Goal: Task Accomplishment & Management: Use online tool/utility

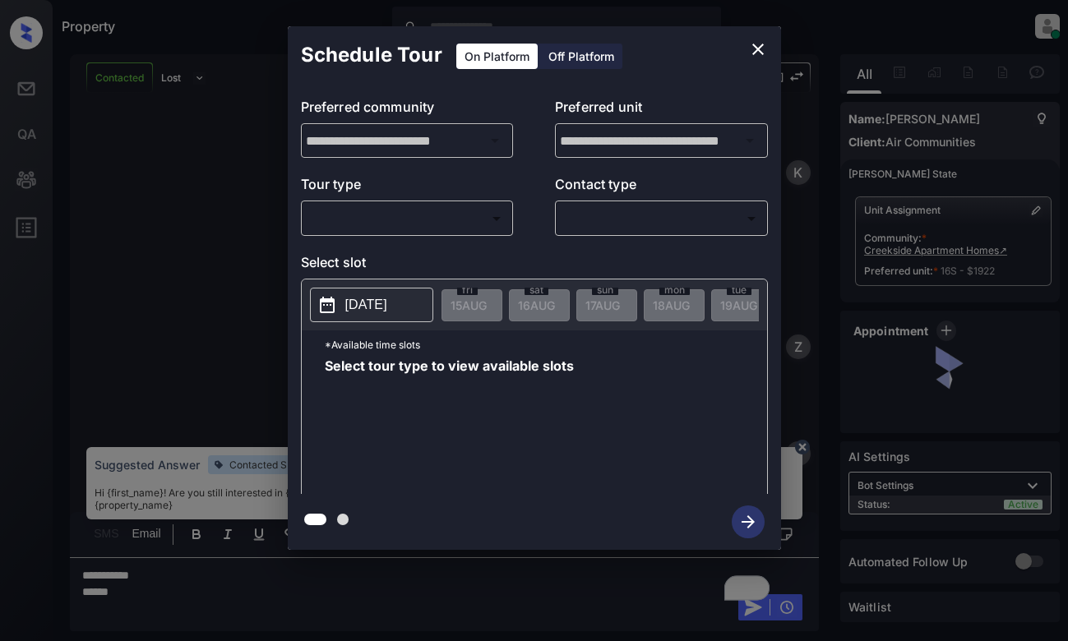
scroll to position [1316, 0]
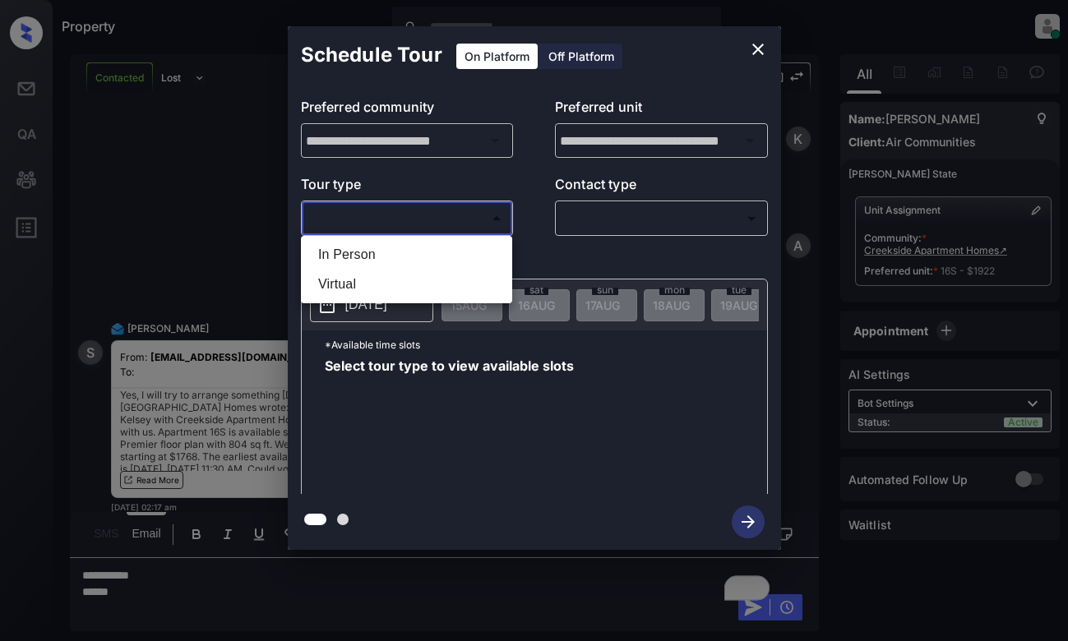
click at [395, 224] on body "Property [PERSON_NAME] Online Set yourself offline Set yourself on break Profil…" at bounding box center [534, 320] width 1068 height 641
click at [388, 247] on li "In Person" at bounding box center [406, 255] width 203 height 30
type input "********"
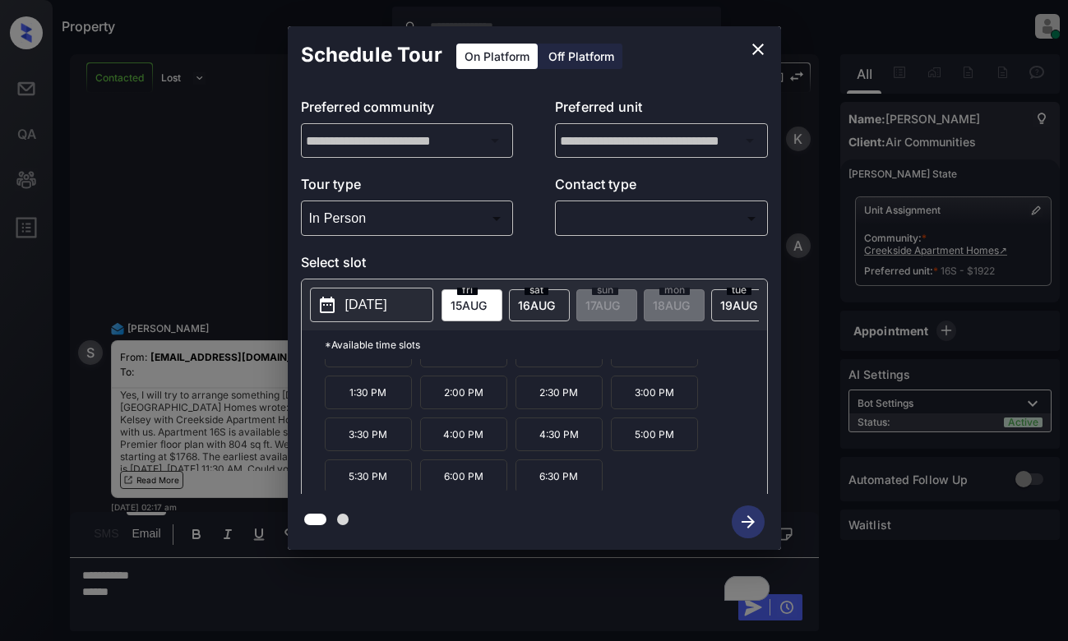
scroll to position [28, 0]
click at [759, 45] on icon "close" at bounding box center [758, 49] width 20 height 20
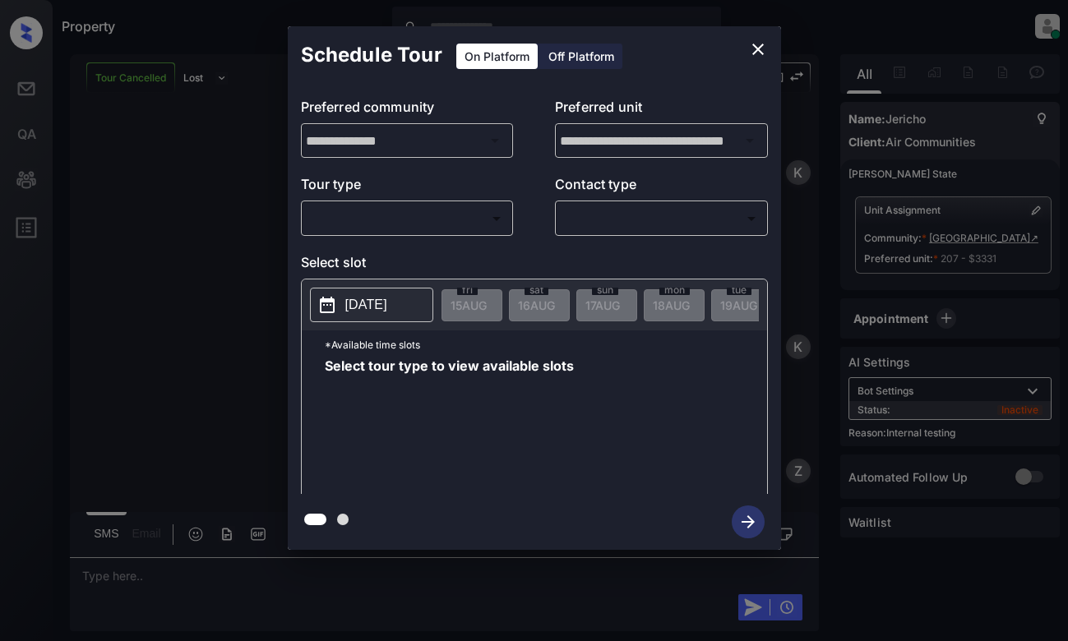
scroll to position [7517, 0]
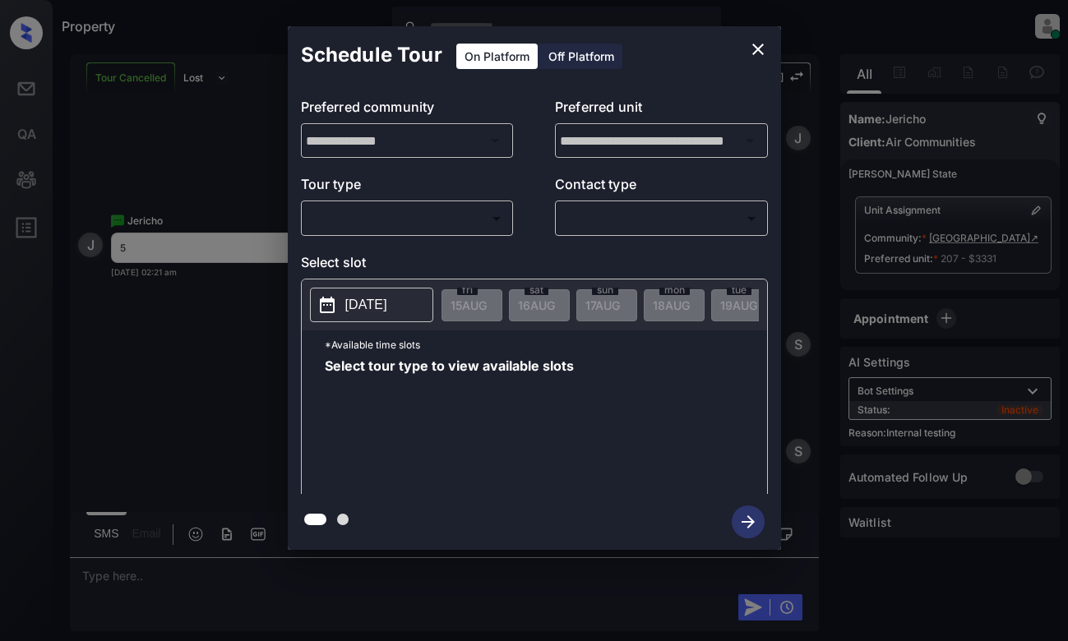
click at [347, 213] on body "Property [PERSON_NAME] Online Set yourself offline Set yourself on break Profil…" at bounding box center [534, 320] width 1068 height 641
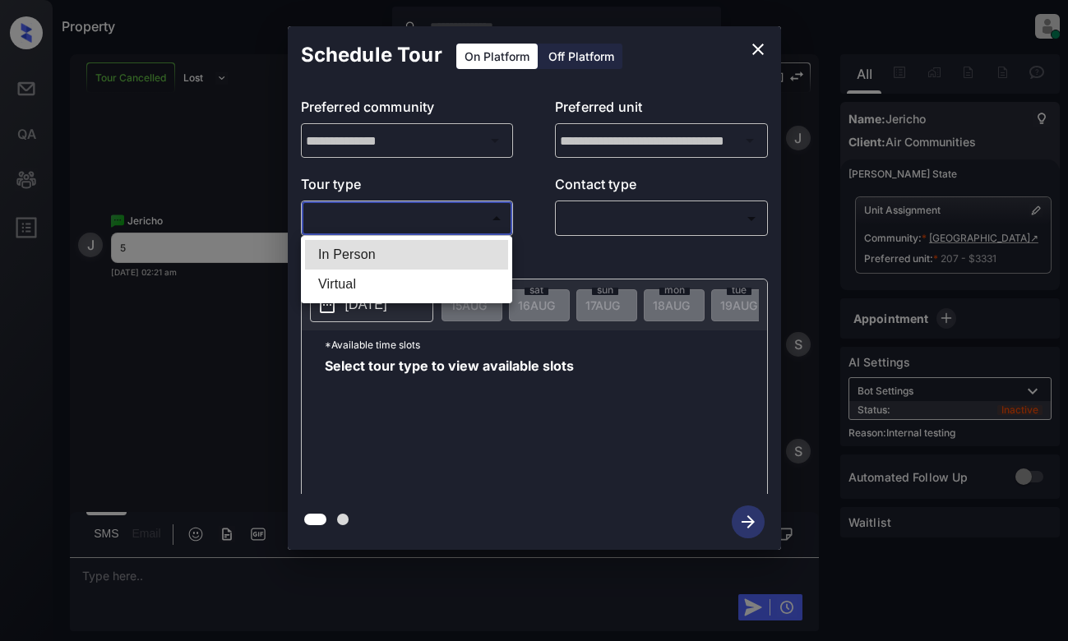
click at [414, 238] on ul "In Person Virtual" at bounding box center [406, 269] width 211 height 67
click at [141, 313] on div at bounding box center [534, 320] width 1068 height 641
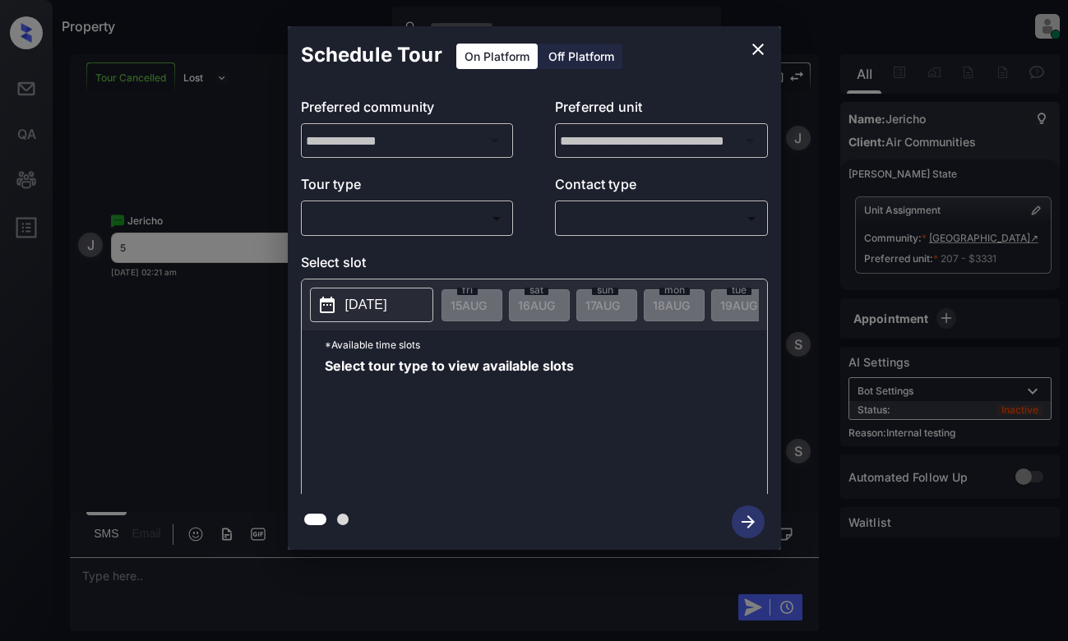
click at [169, 347] on div "**********" at bounding box center [534, 288] width 1068 height 576
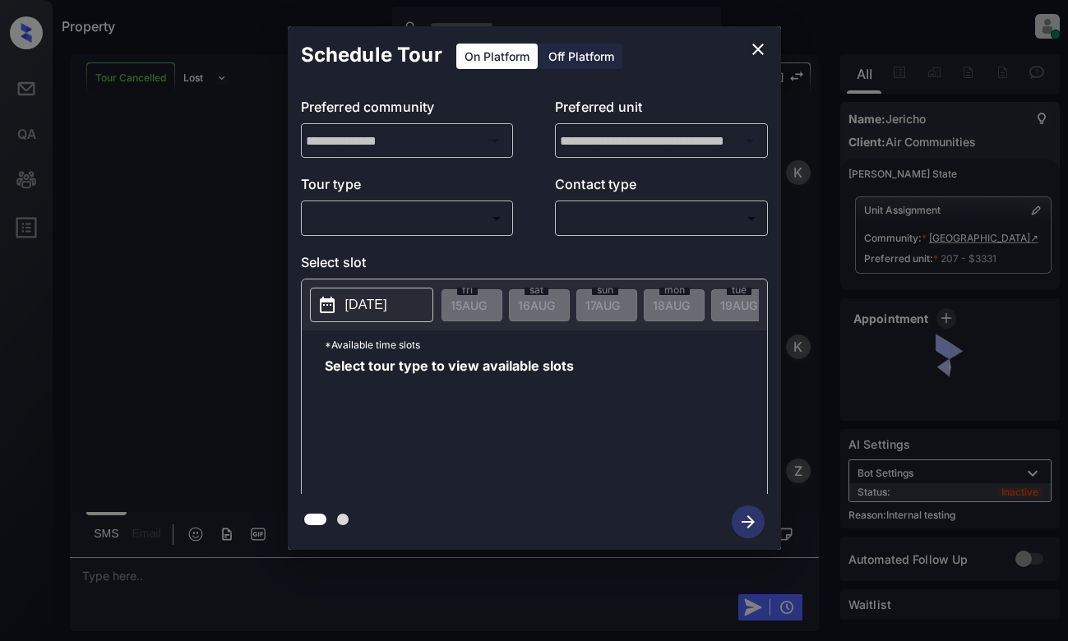
scroll to position [7517, 0]
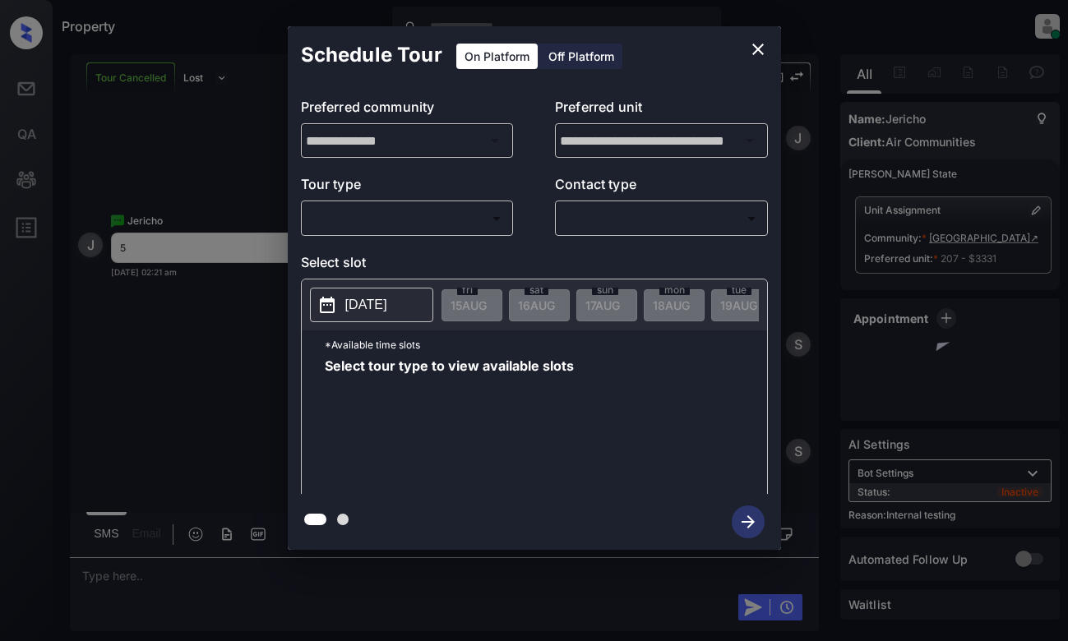
click at [351, 229] on body "Property Dominic Ceralde Online Set yourself offline Set yourself on break Prof…" at bounding box center [534, 320] width 1068 height 641
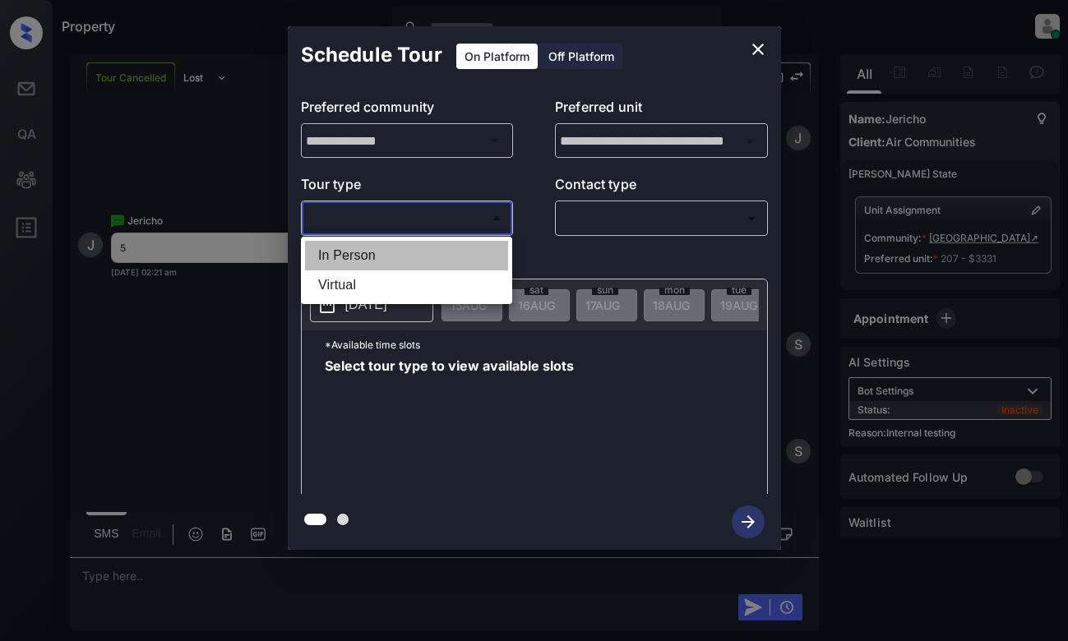
click at [368, 259] on li "In Person" at bounding box center [406, 256] width 203 height 30
type input "********"
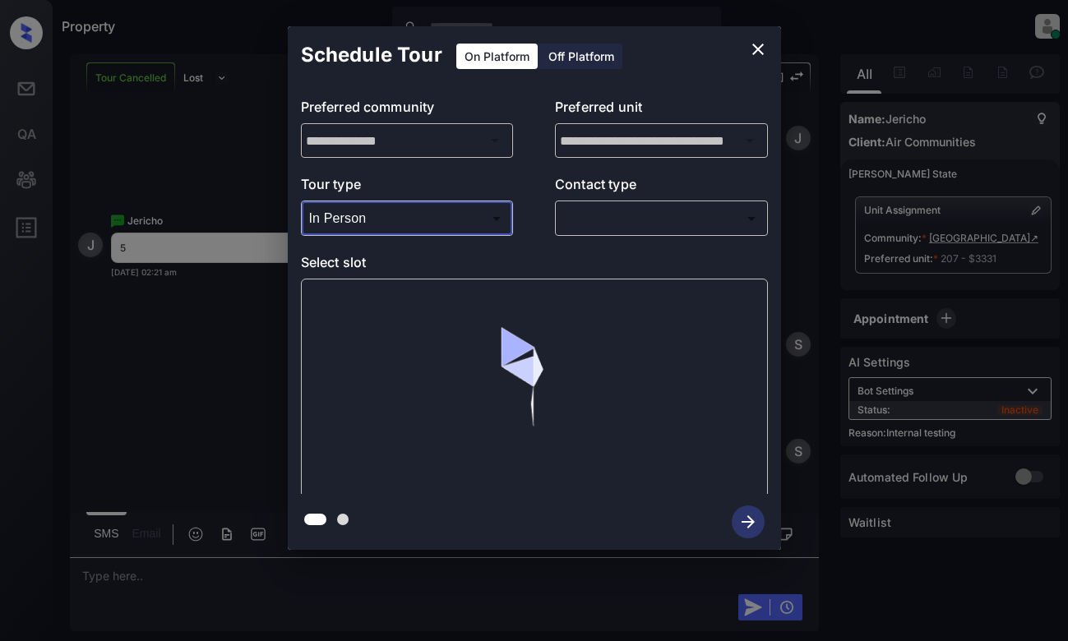
click at [670, 227] on body "Property Dominic Ceralde Online Set yourself offline Set yourself on break Prof…" at bounding box center [534, 320] width 1068 height 641
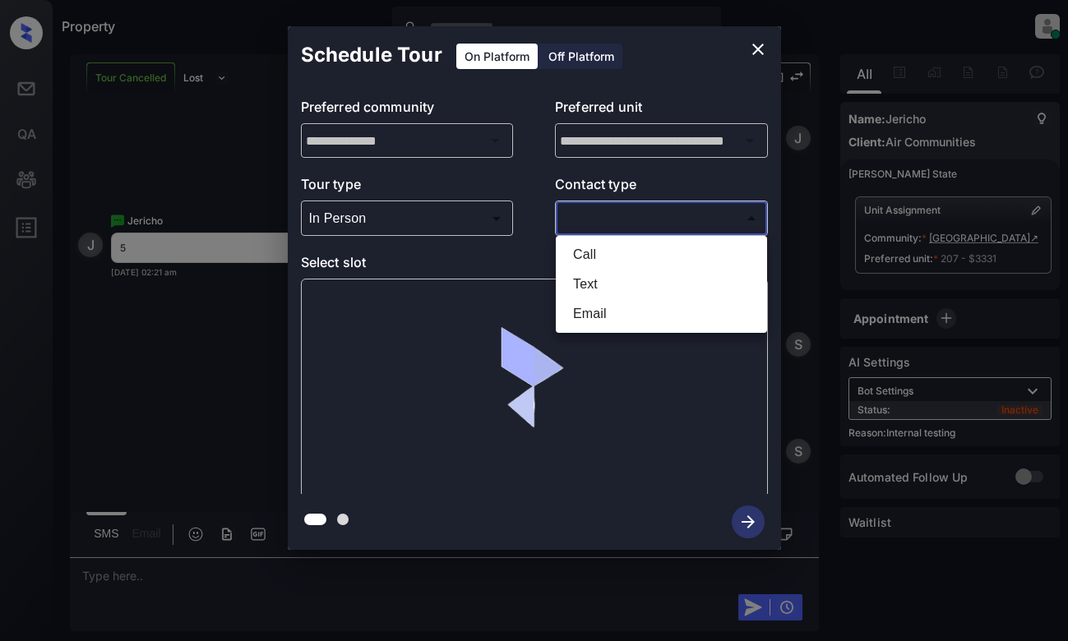
click at [641, 280] on li "Text" at bounding box center [661, 285] width 203 height 30
type input "****"
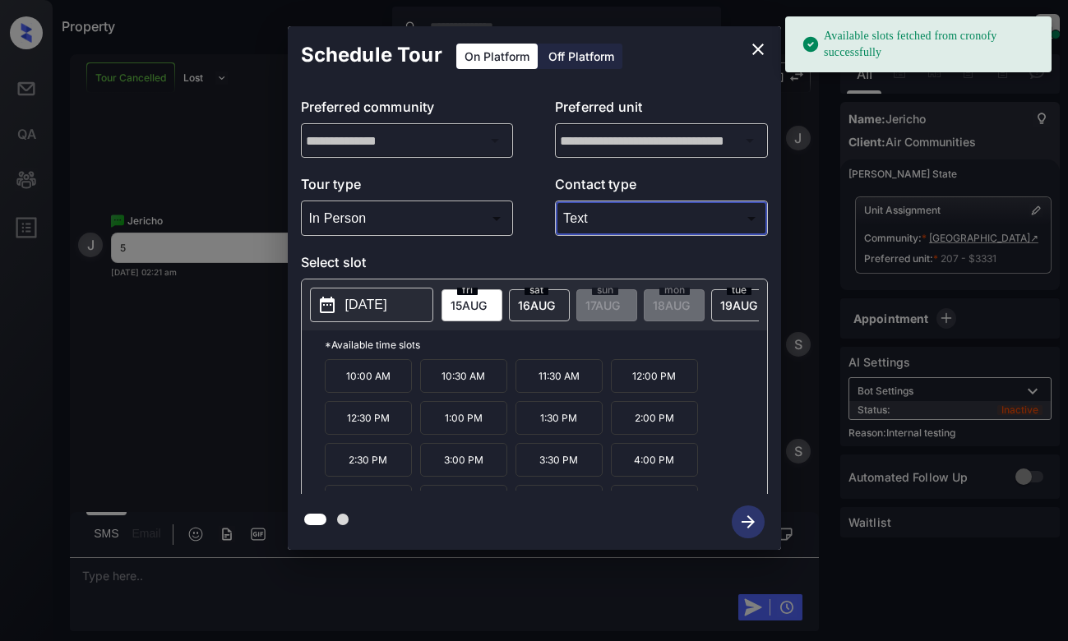
click at [463, 298] on span "15 AUG" at bounding box center [469, 305] width 36 height 14
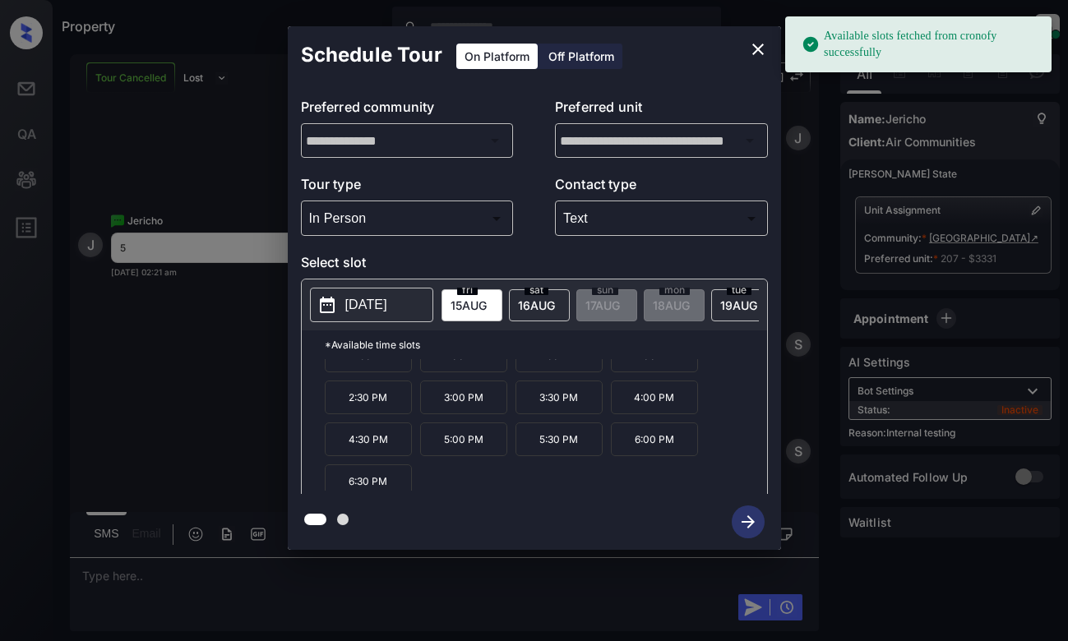
scroll to position [70, 0]
click at [454, 439] on p "5:00 PM" at bounding box center [463, 432] width 87 height 34
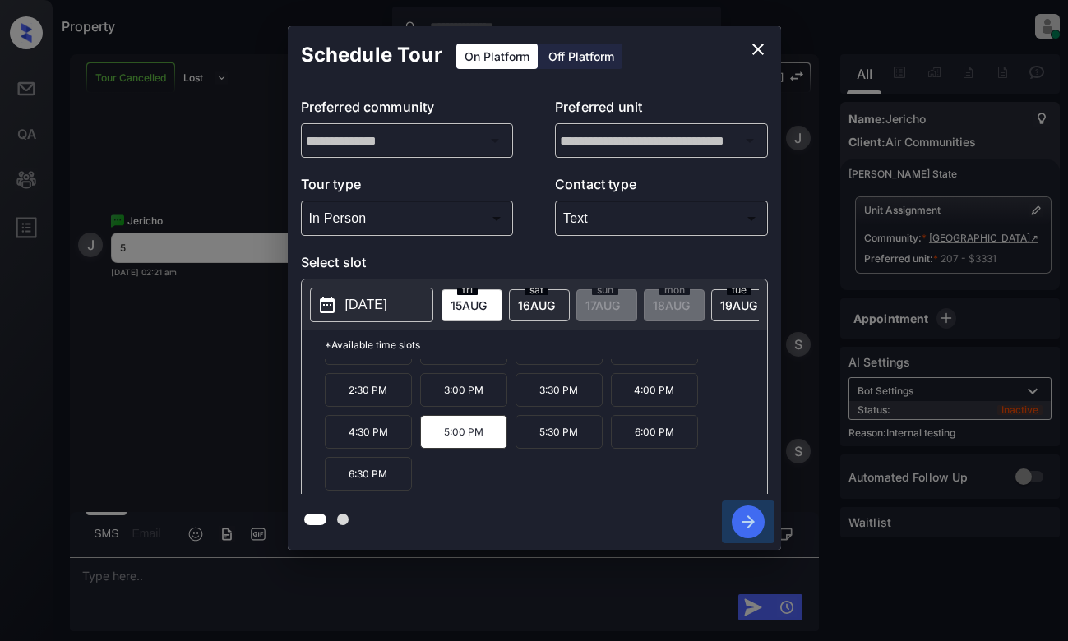
click at [742, 521] on icon "button" at bounding box center [748, 522] width 13 height 13
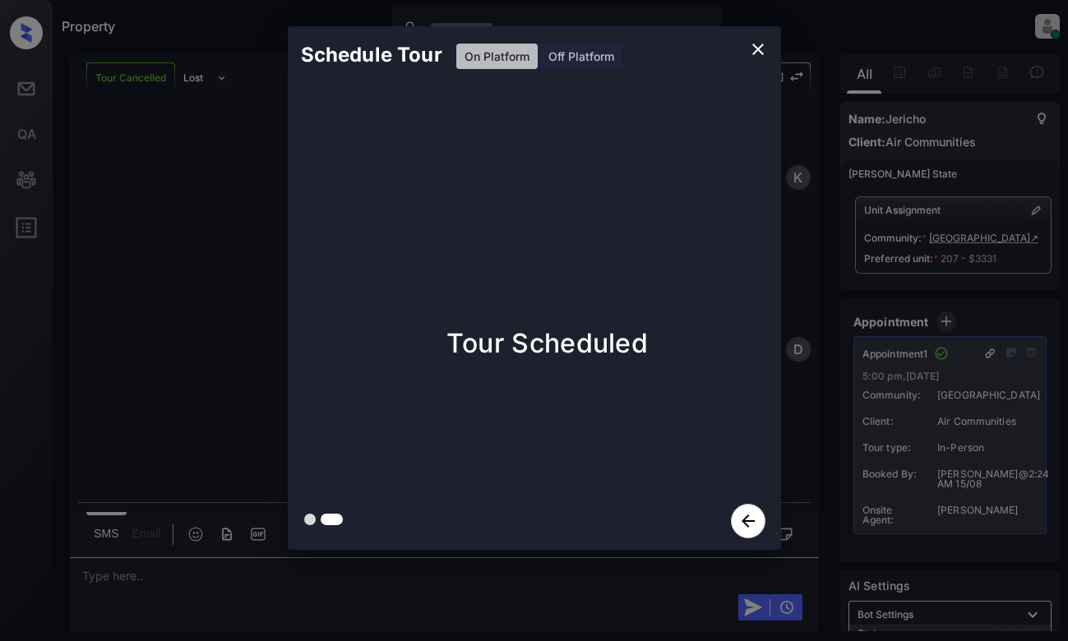
scroll to position [8374, 0]
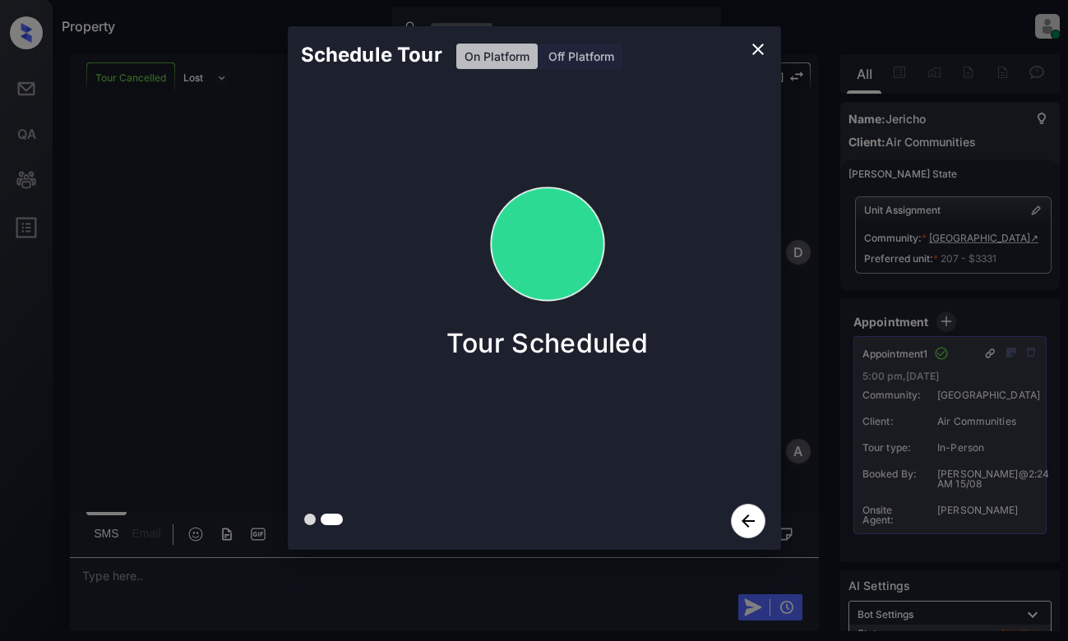
click at [175, 327] on div "Schedule Tour On Platform Off Platform Tour Scheduled" at bounding box center [534, 288] width 1068 height 576
